Goal: Find specific page/section: Find specific page/section

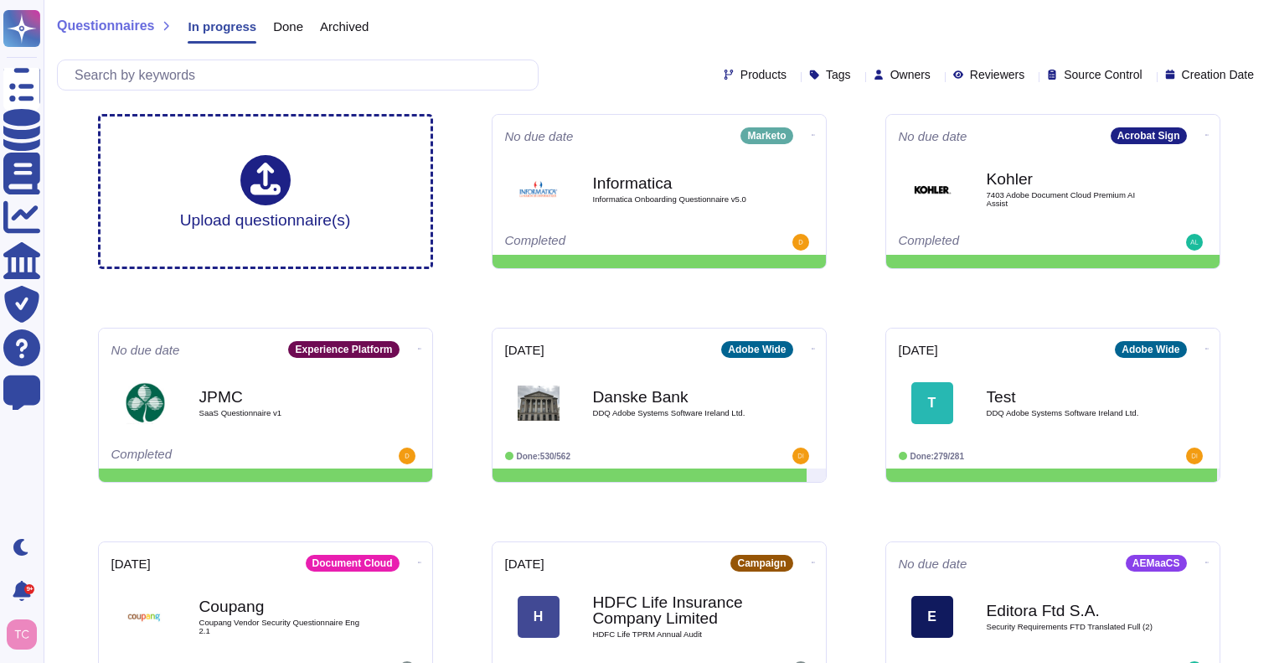
scroll to position [106, 0]
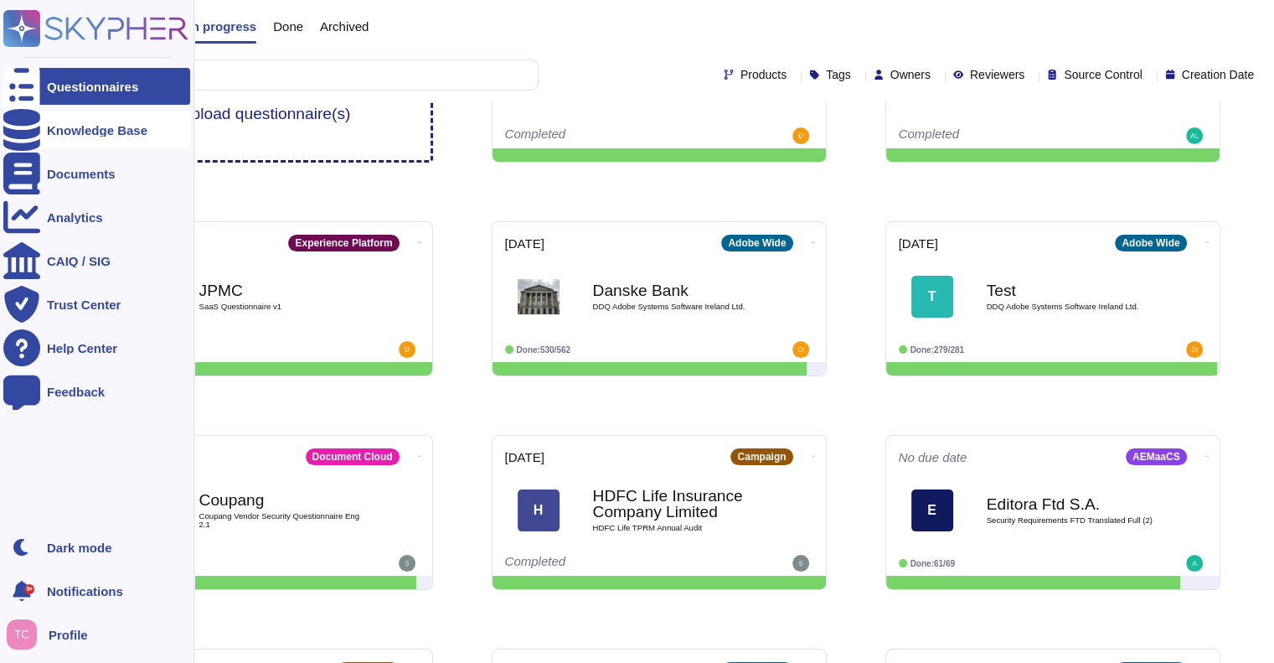
click at [17, 147] on div at bounding box center [21, 129] width 37 height 37
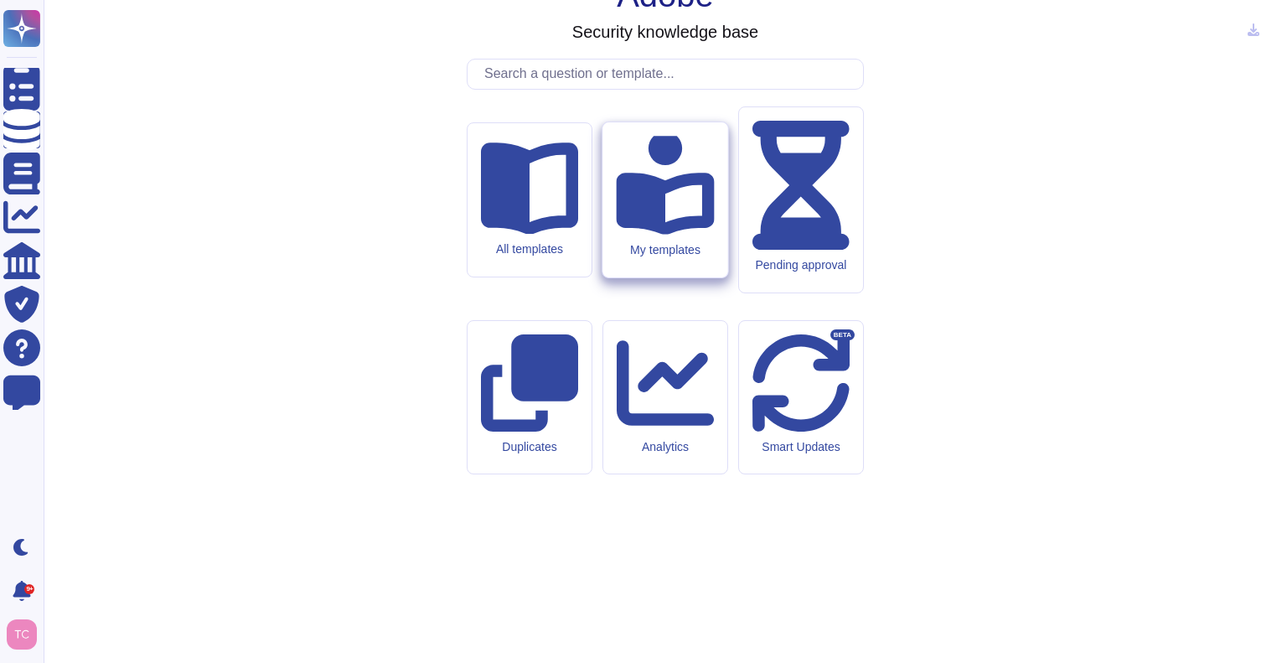
click at [672, 257] on div "My templates" at bounding box center [665, 250] width 98 height 14
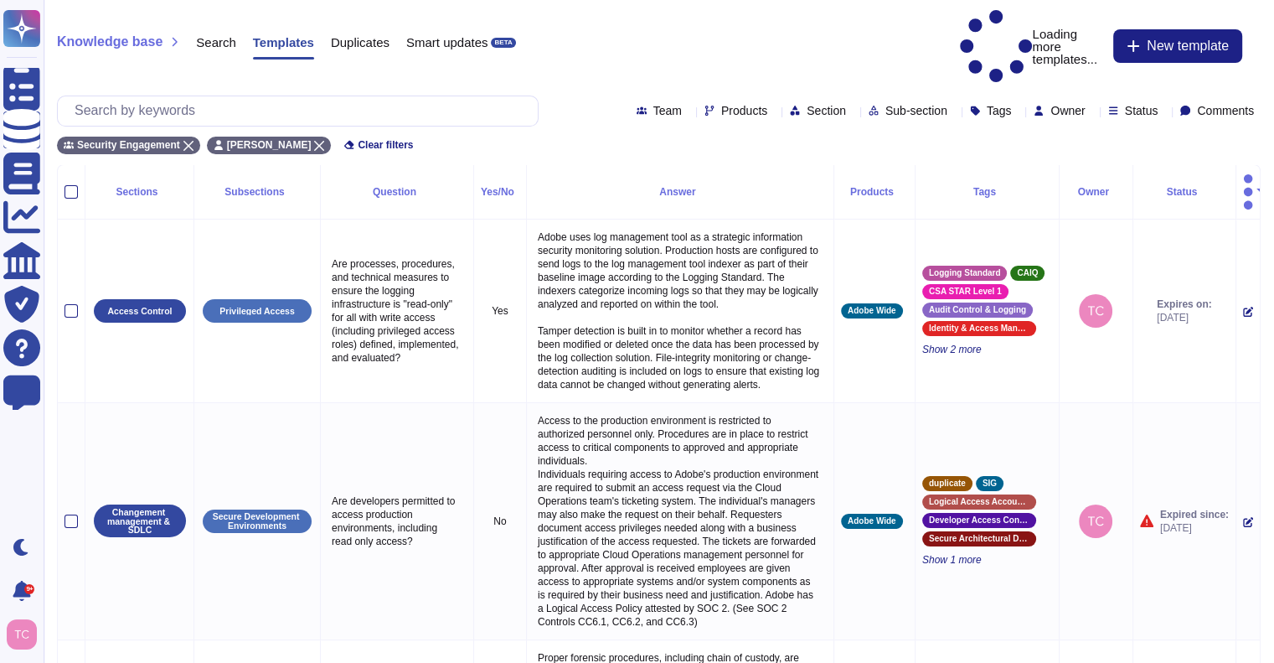
click at [1165, 111] on icon at bounding box center [1165, 111] width 0 height 0
click at [1110, 195] on div at bounding box center [1109, 195] width 13 height 13
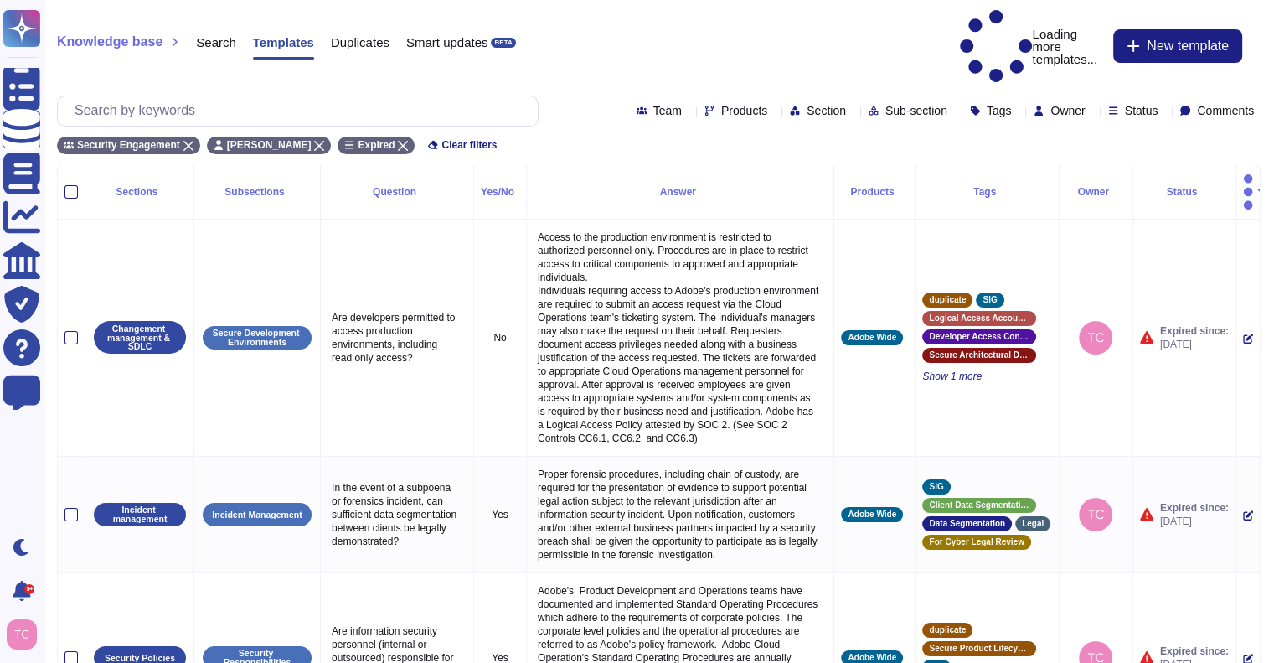
click at [845, 31] on div "Knowledge base Search Templates Duplicates Smart updates BETA Loading more temp…" at bounding box center [659, 46] width 1204 height 73
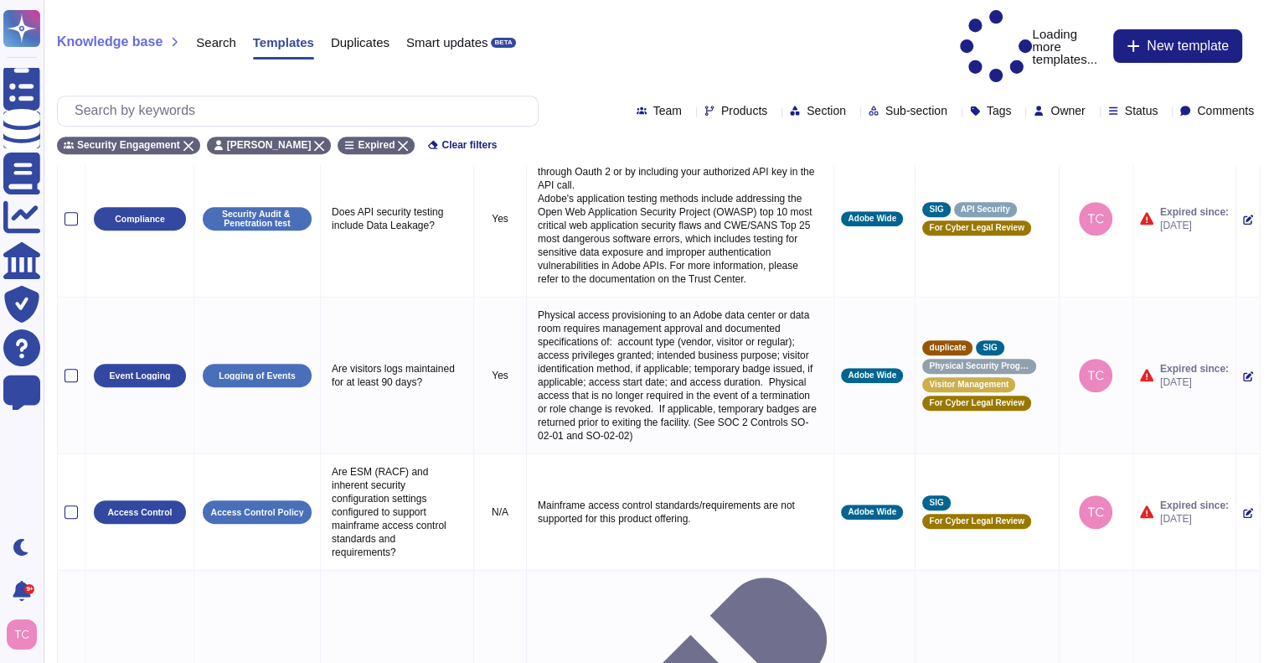
scroll to position [706, 0]
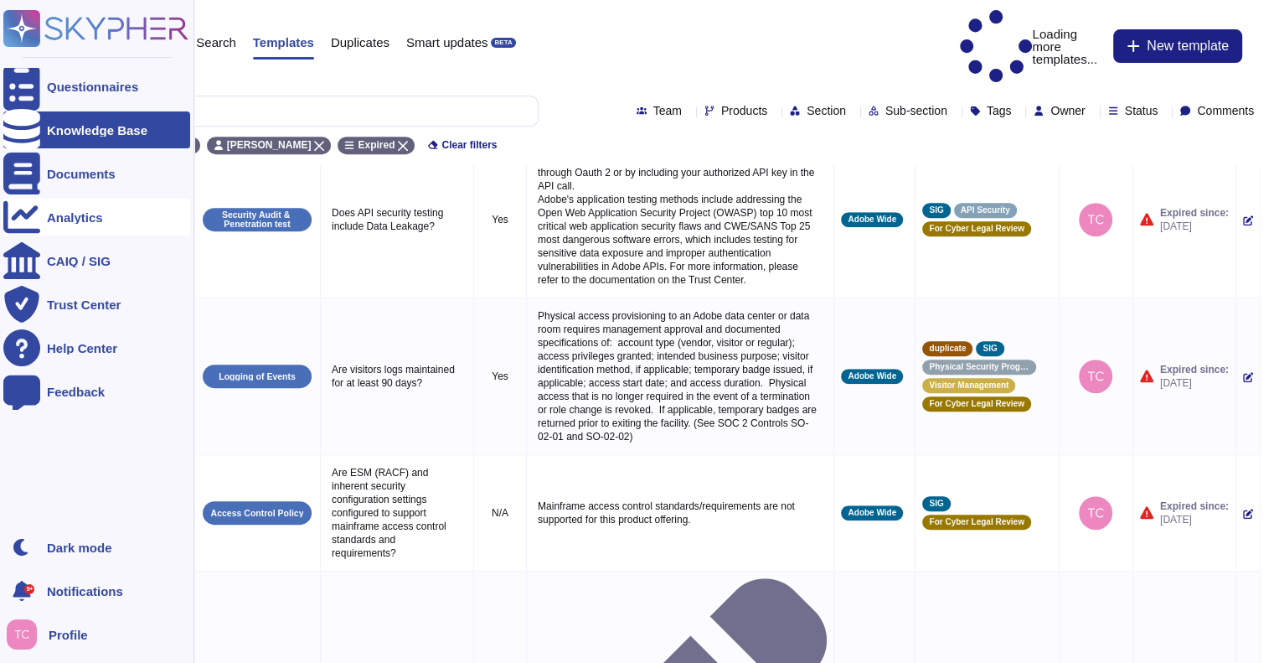
click at [25, 207] on div at bounding box center [21, 217] width 37 height 37
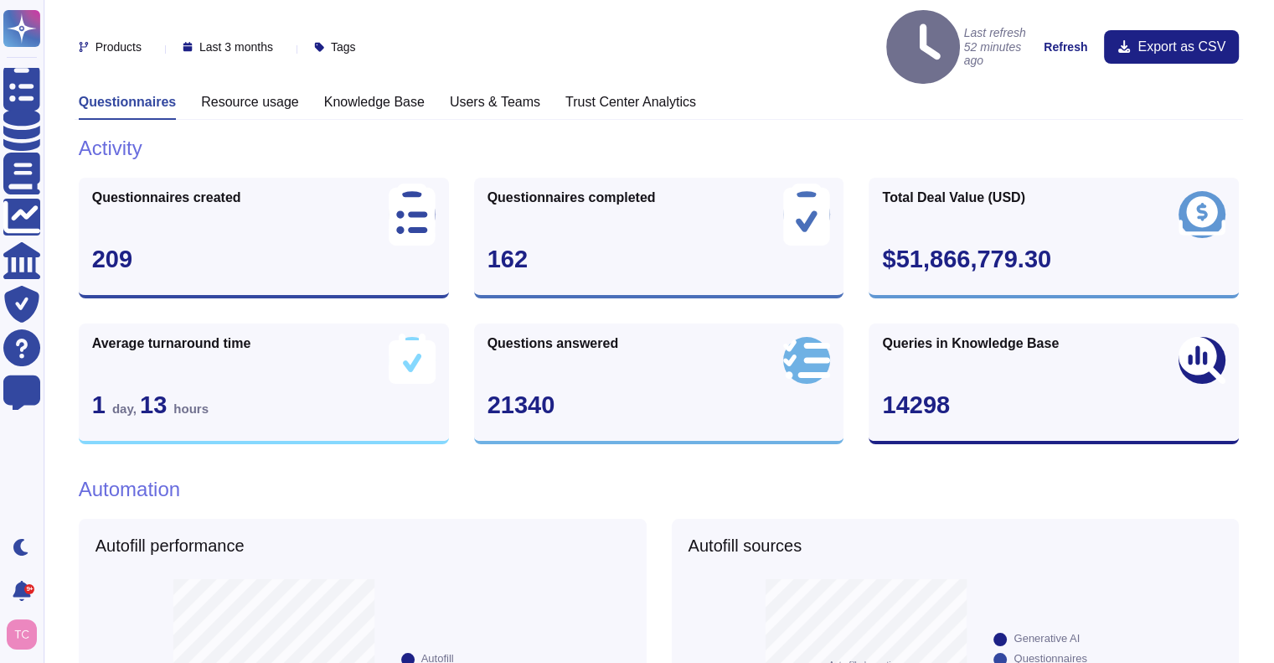
click at [349, 94] on h3 "Knowledge Base" at bounding box center [374, 102] width 101 height 16
